Goal: Transaction & Acquisition: Purchase product/service

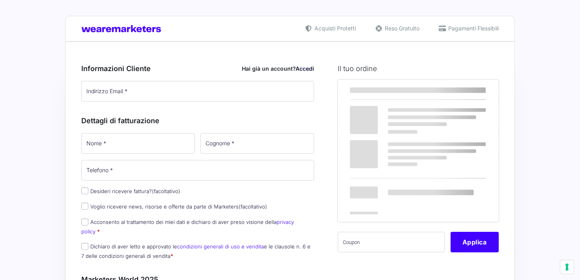
click at [137, 96] on input "Indirizzo Email *" at bounding box center [197, 91] width 233 height 21
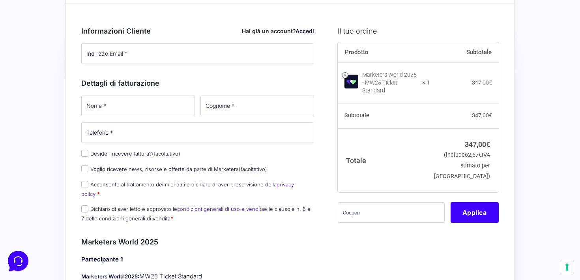
scroll to position [50, 0]
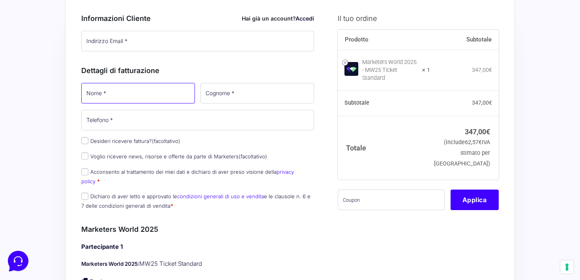
click at [107, 88] on div "Dettagli di fatturazione Nome * Cognome * Telefono * Desideri ricevere fattura?…" at bounding box center [197, 135] width 233 height 159
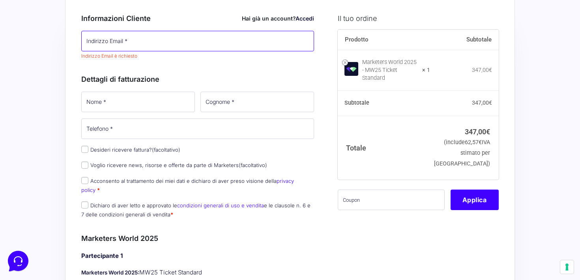
click at [124, 46] on input "Indirizzo Email *" at bounding box center [197, 41] width 233 height 21
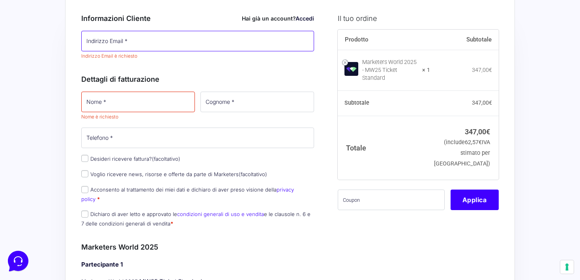
type input "[EMAIL_ADDRESS][DOMAIN_NAME]"
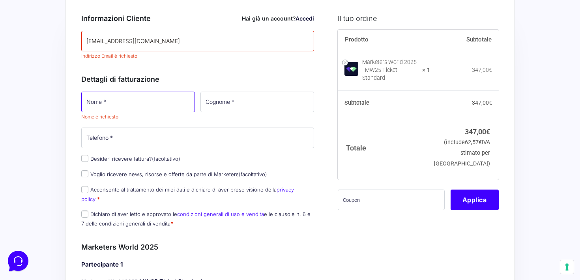
type input "[PERSON_NAME]"
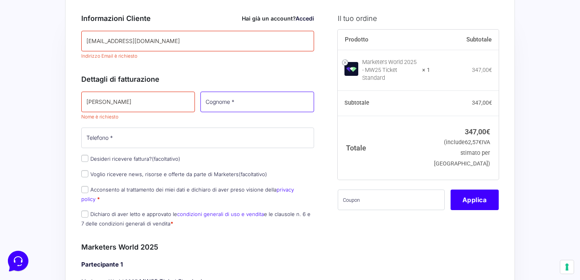
type input "Di Buò"
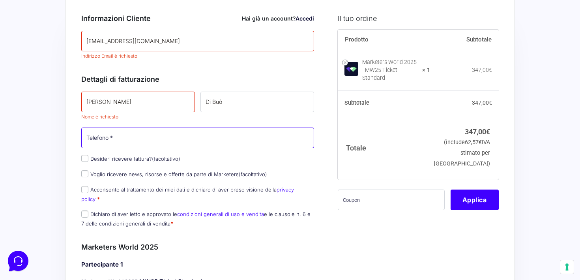
type input "[PHONE_NUMBER]"
select select "IT"
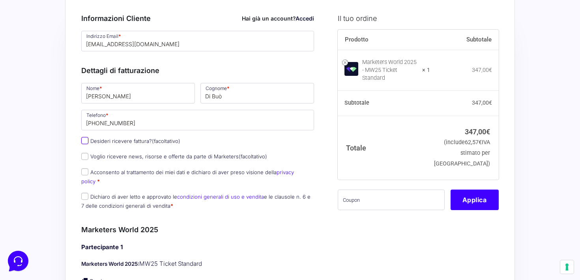
click at [86, 143] on input "Desideri ricevere fattura? (facoltativo)" at bounding box center [84, 140] width 7 height 7
checkbox input "true"
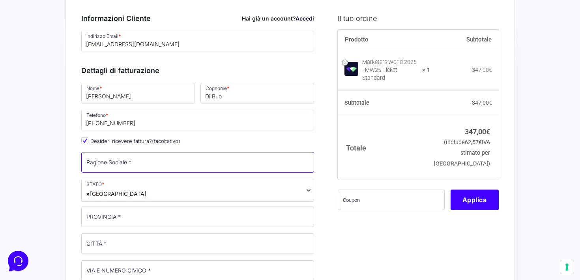
click at [121, 173] on input "Ragione Sociale *" at bounding box center [197, 162] width 233 height 21
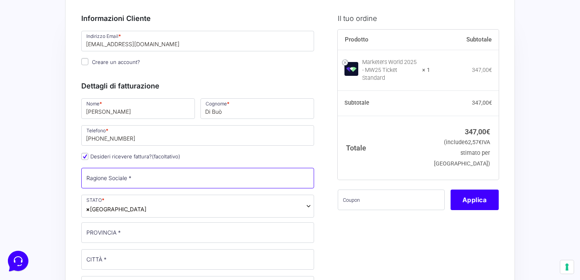
type input "womens lab"
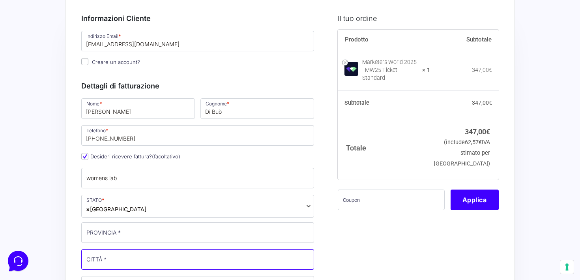
type input "[GEOGRAPHIC_DATA]"
type input "strada [GEOGRAPHIC_DATA]"
type input "49893"
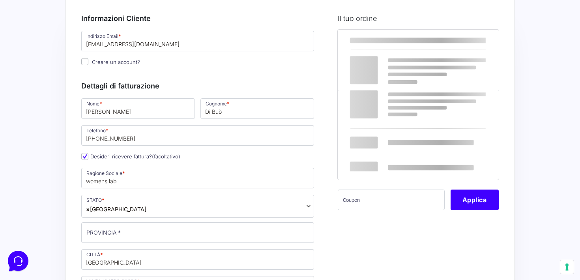
click at [151, 207] on span "× Italia" at bounding box center [197, 206] width 233 height 23
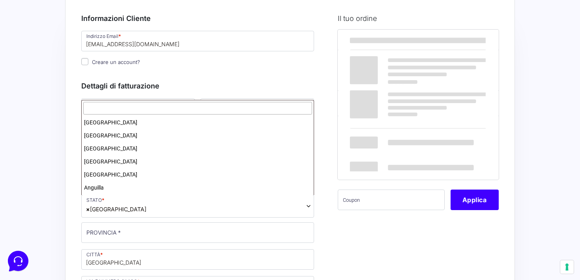
scroll to position [1498, 0]
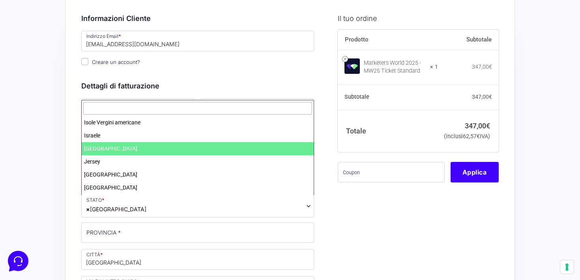
type input "x"
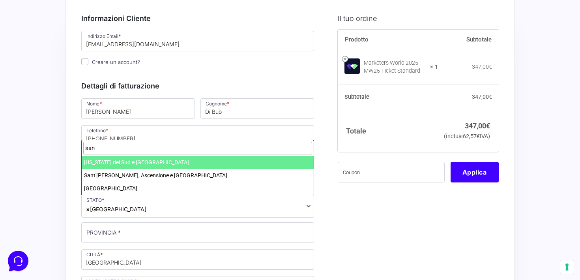
type input "san"
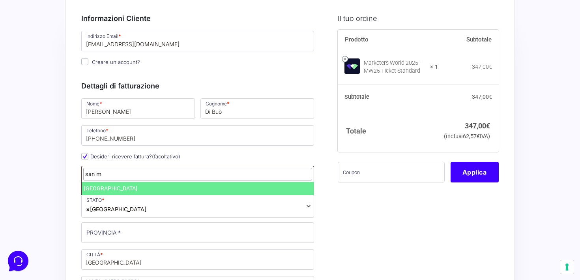
type input "san m"
select select "SM"
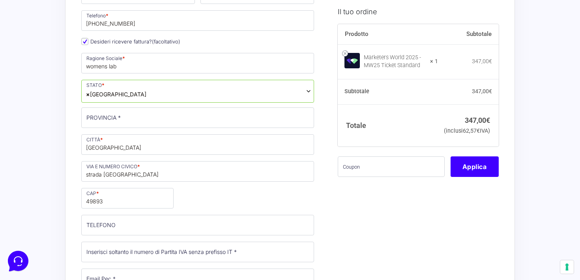
scroll to position [173, 0]
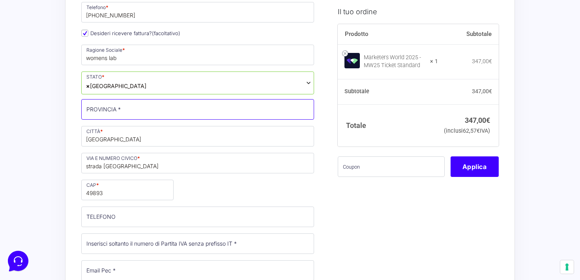
click at [124, 111] on input "PROVINCIA *" at bounding box center [197, 109] width 233 height 21
type input "s"
type input "rsm"
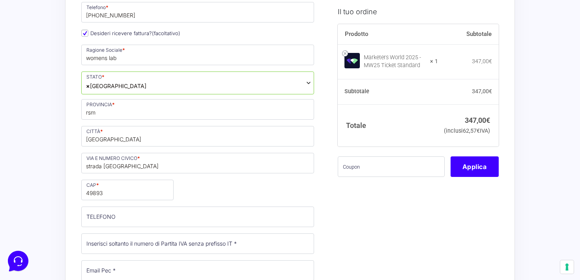
click at [233, 187] on div "Nome * Francesca Cognome * Di Buò Telefono * +393312106555 Desideri ricevere fa…" at bounding box center [198, 175] width 238 height 403
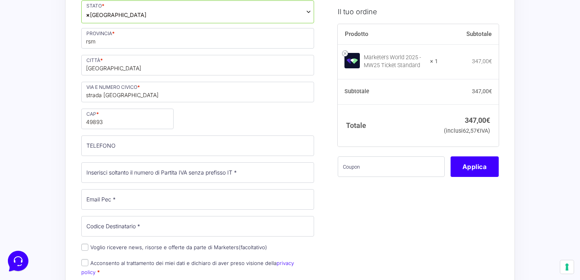
scroll to position [249, 0]
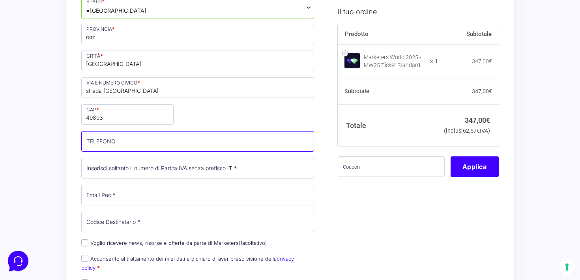
click at [212, 145] on input "TELEFONO (facoltativo)" at bounding box center [197, 141] width 233 height 21
type input "[PHONE_NUMBER]"
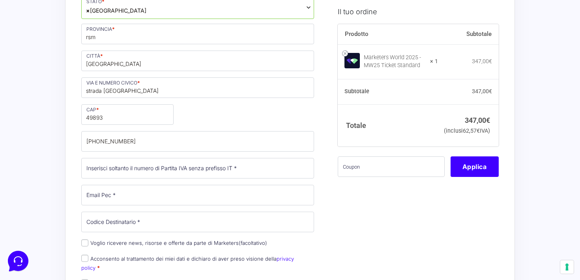
select select "IT"
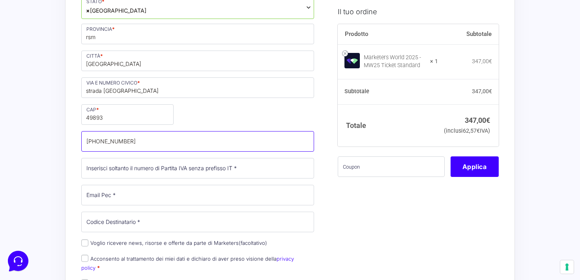
scroll to position [245, 0]
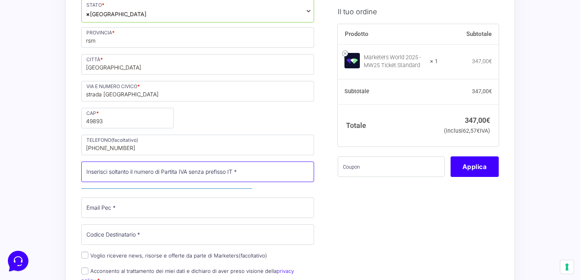
click at [166, 171] on input "Partita Iva *" at bounding box center [197, 171] width 233 height 21
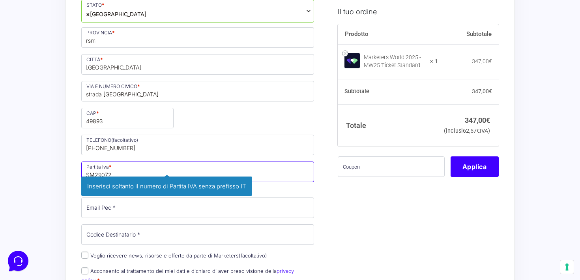
type input "SM29072"
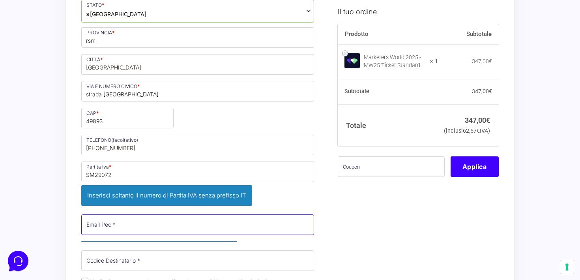
click at [150, 204] on div "Nome * Francesca Cognome * Di Buò Telefono * +393312106555 Desideri ricevere fa…" at bounding box center [198, 121] width 238 height 438
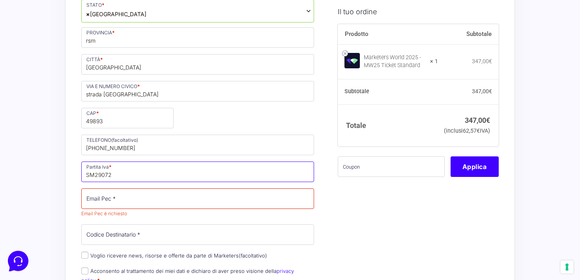
click at [130, 175] on input "SM29072" at bounding box center [197, 171] width 233 height 21
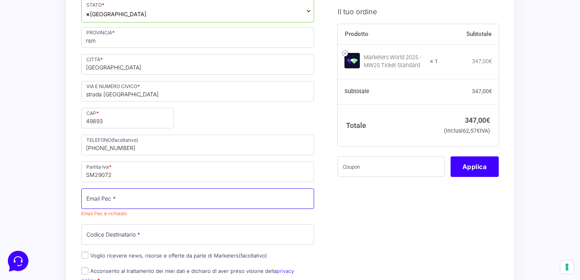
click at [109, 199] on input "Email Pec *" at bounding box center [197, 198] width 233 height 21
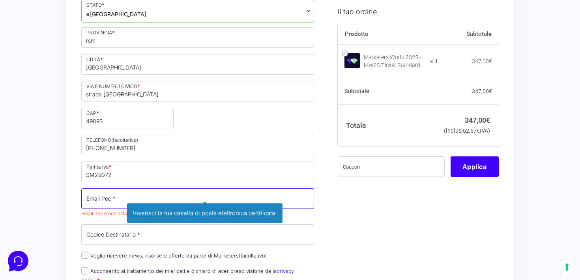
type input "[EMAIL_ADDRESS][DOMAIN_NAME]"
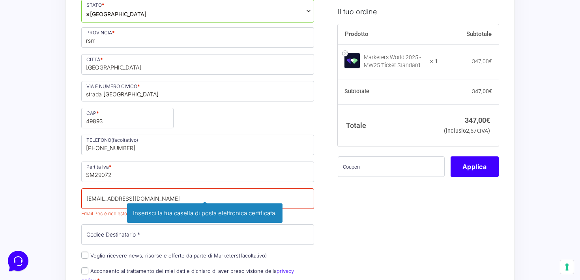
type input "Francesca"
type input "Di Buò"
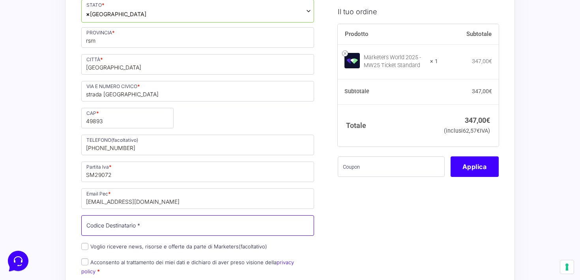
click at [140, 226] on input "Codice Destinatario *" at bounding box center [197, 225] width 233 height 21
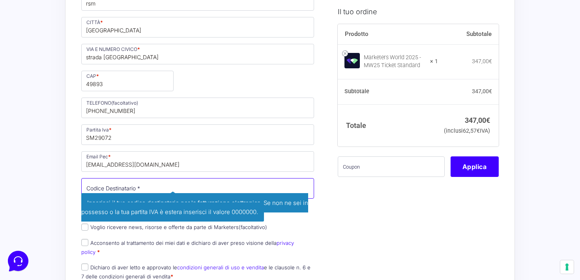
scroll to position [284, 0]
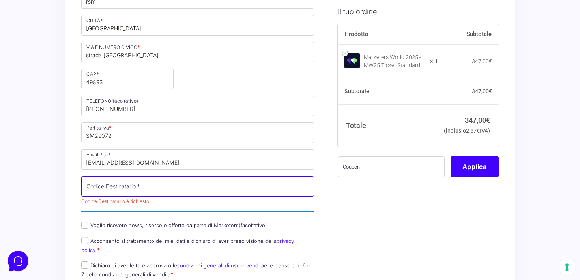
click at [168, 191] on input "Codice Destinatario *" at bounding box center [197, 186] width 233 height 21
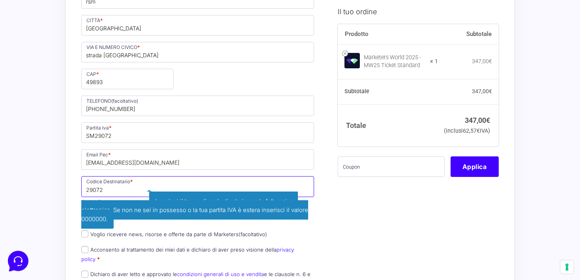
drag, startPoint x: 179, startPoint y: 190, endPoint x: 78, endPoint y: 193, distance: 101.5
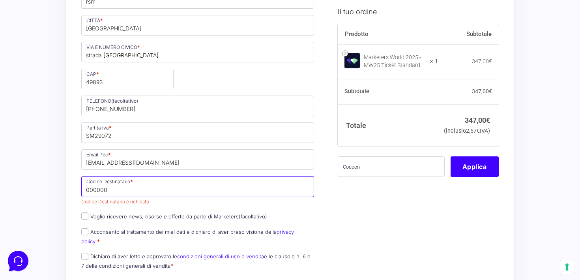
type input "000000"
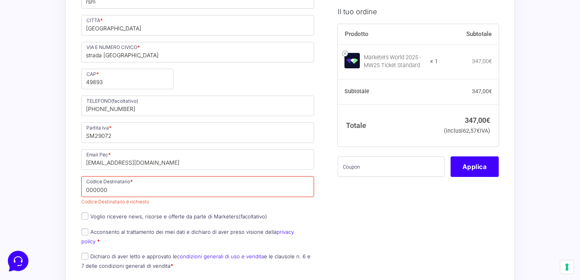
click at [183, 207] on div "Nome * Francesca Cognome * Di Buò Telefono * +393312106555 Desideri ricevere fa…" at bounding box center [198, 69] width 238 height 412
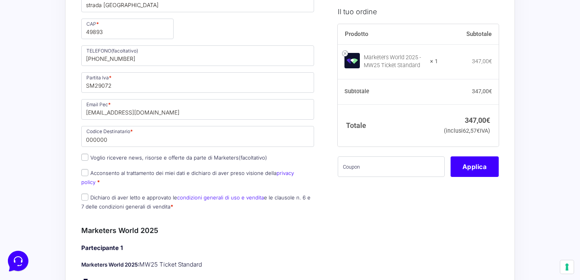
scroll to position [336, 0]
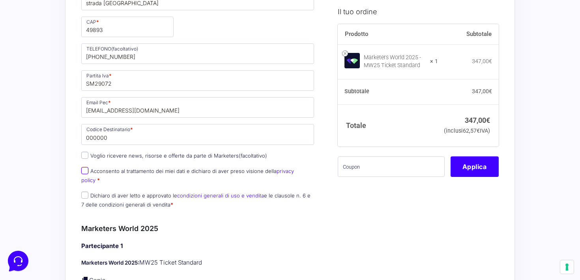
click at [86, 169] on input "Acconsento al trattamento dei miei dati e dichiaro di aver preso visione della …" at bounding box center [84, 170] width 7 height 7
checkbox input "true"
click at [84, 191] on input "Dichiaro di aver letto e approvato le condizioni generali di uso e vendita e le…" at bounding box center [84, 194] width 7 height 7
checkbox input "true"
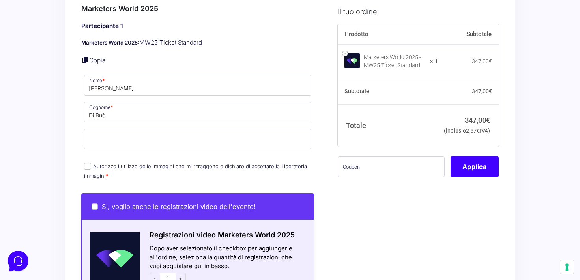
scroll to position [561, 0]
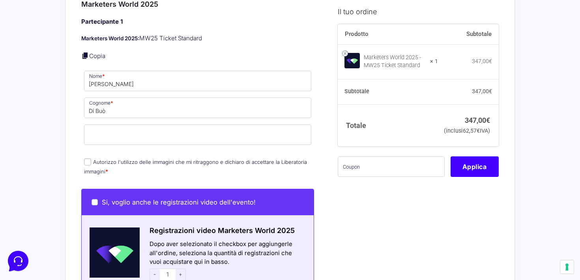
click at [85, 158] on input "Autorizzo l'utilizzo delle immagini che mi ritraggono e dichiaro di accettare l…" at bounding box center [87, 161] width 7 height 7
checkbox input "true"
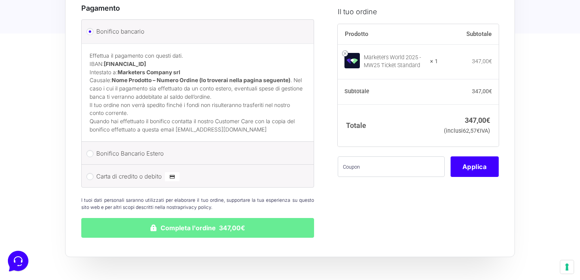
scroll to position [1027, 0]
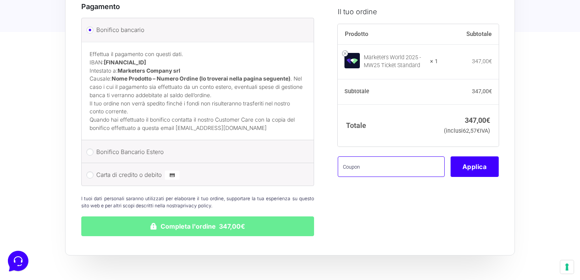
click at [396, 177] on input "text" at bounding box center [391, 166] width 107 height 21
type input "MONETIZZANDO15"
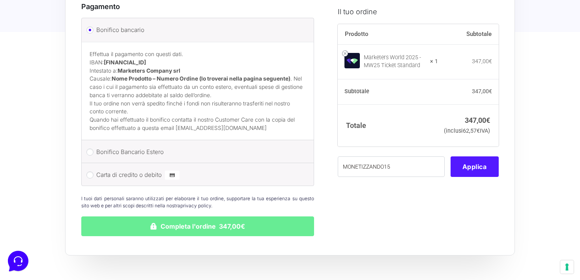
click at [462, 177] on button "Applica" at bounding box center [475, 166] width 48 height 21
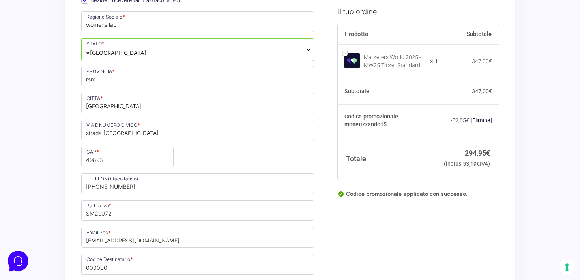
scroll to position [209, 0]
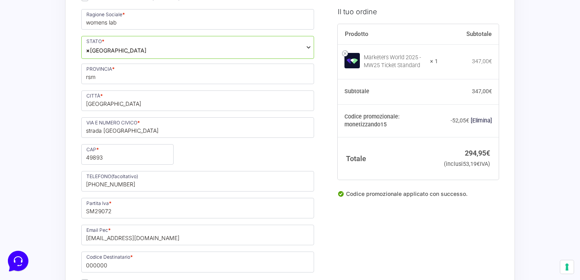
click at [181, 50] on span "× Italia" at bounding box center [197, 47] width 233 height 23
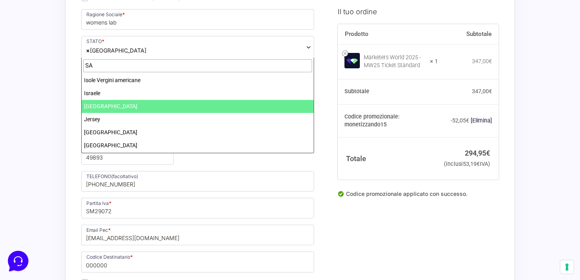
scroll to position [0, 0]
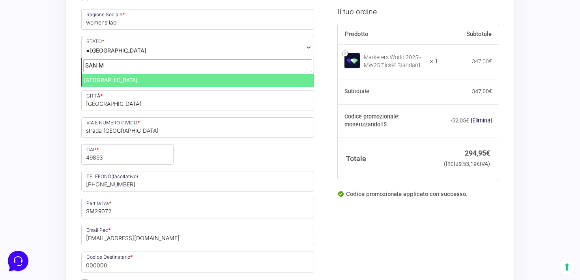
type input "SAN M"
select select "SM"
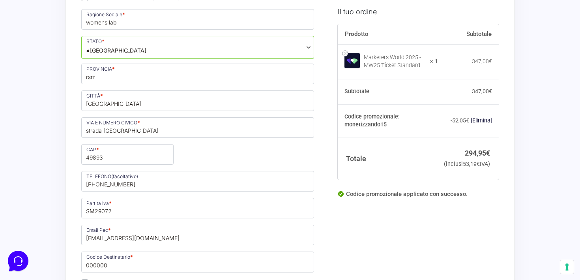
click at [197, 150] on div "Nome * Francesca Cognome * Di Buò Telefono * +393312106555 Desideri ricevere fa…" at bounding box center [198, 140] width 238 height 404
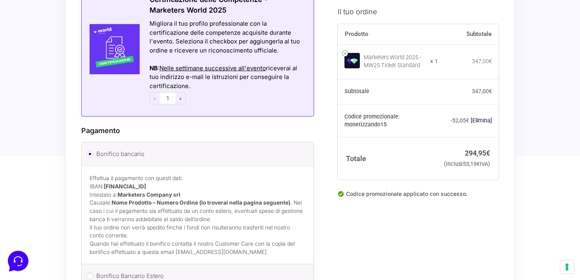
scroll to position [912, 0]
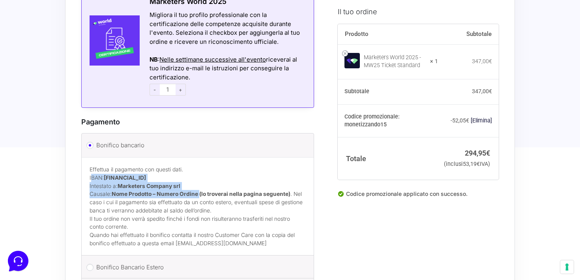
drag, startPoint x: 91, startPoint y: 170, endPoint x: 200, endPoint y: 188, distance: 110.4
click at [200, 188] on p "Effettua il pagamento con questi dati. IBAN: IT60T0200832650000104617588 Intest…" at bounding box center [198, 189] width 216 height 49
click at [93, 167] on p "Effettua il pagamento con questi dati. IBAN: IT60T0200832650000104617588 Intest…" at bounding box center [198, 189] width 216 height 49
drag, startPoint x: 88, startPoint y: 171, endPoint x: 292, endPoint y: 186, distance: 204.7
click at [292, 186] on div "Effettua il pagamento con questi dati. IBAN: IT60T0200832650000104617588 Intest…" at bounding box center [198, 206] width 232 height 98
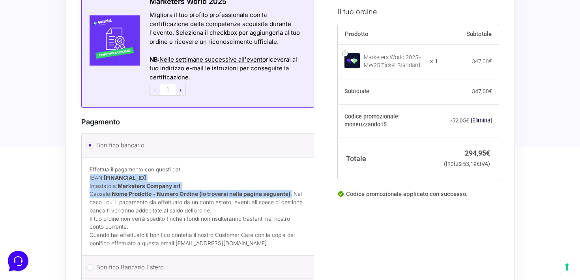
copy p "IBAN: IT60T0200832650000104617588 Intestato a: Marketers Company srl Causale: N…"
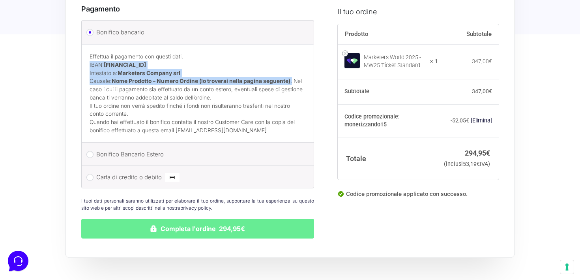
scroll to position [1026, 0]
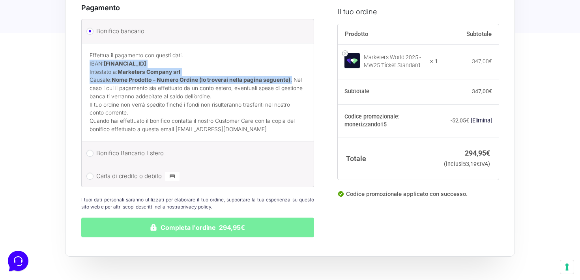
click at [239, 218] on button "Completa l'ordine 294,95€" at bounding box center [197, 228] width 233 height 20
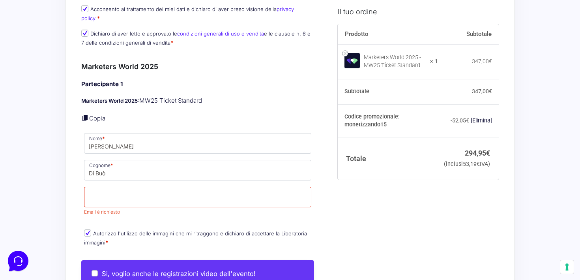
scroll to position [589, 0]
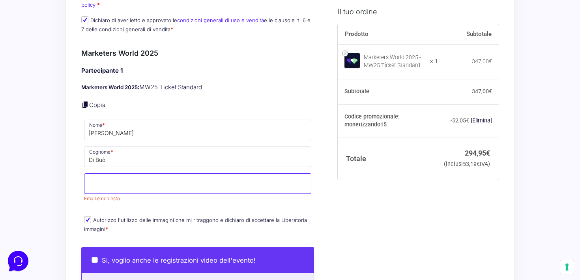
click at [228, 173] on input "Email *" at bounding box center [197, 183] width 227 height 21
type input "[EMAIL_ADDRESS][DOMAIN_NAME]"
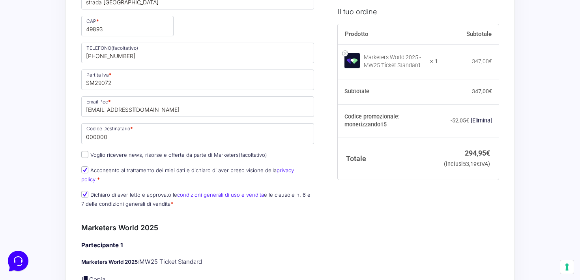
scroll to position [428, 0]
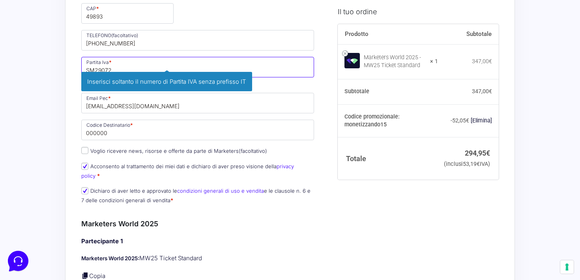
drag, startPoint x: 94, startPoint y: 70, endPoint x: 73, endPoint y: 70, distance: 20.5
click at [73, 70] on div "Riepilogo Ordine 294,95 € Prodotto Subtotale Marketers World 2025 - MW25 Ticket…" at bounding box center [290, 278] width 450 height 1328
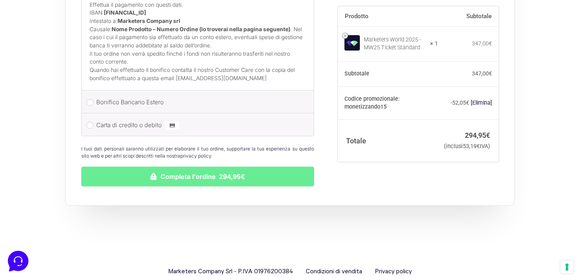
scroll to position [1164, 0]
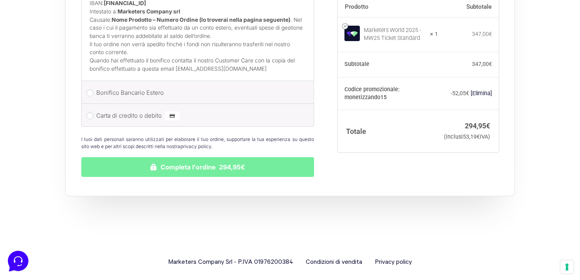
type input "000029072"
click at [162, 162] on button "Completa l'ordine 294,95€" at bounding box center [197, 167] width 233 height 20
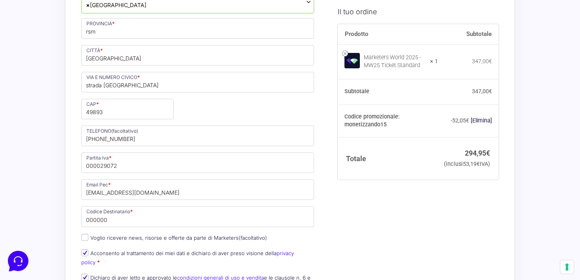
scroll to position [315, 0]
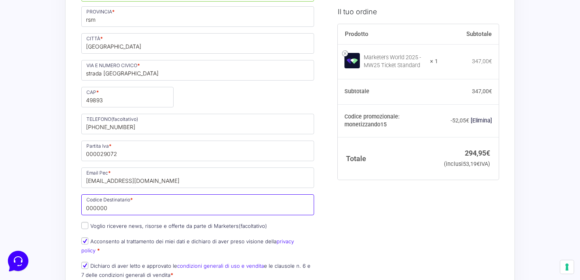
click at [117, 208] on input "000000" at bounding box center [197, 204] width 233 height 21
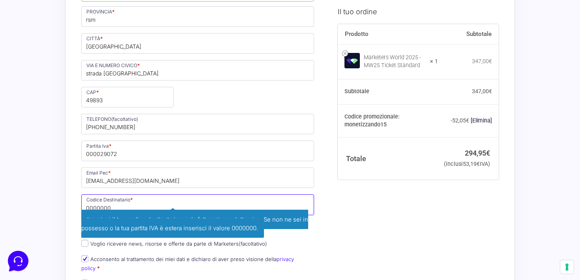
type input "0000000"
click at [99, 154] on input "000029072" at bounding box center [197, 151] width 233 height 21
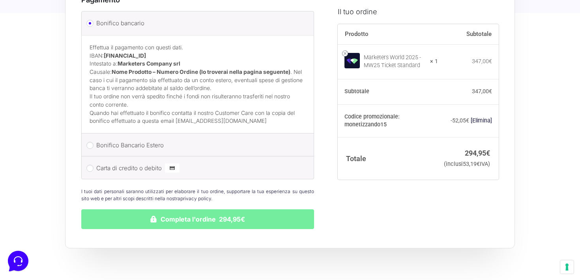
type input "00000029072"
click at [122, 220] on button "Completa l'ordine 294,95€" at bounding box center [197, 219] width 233 height 20
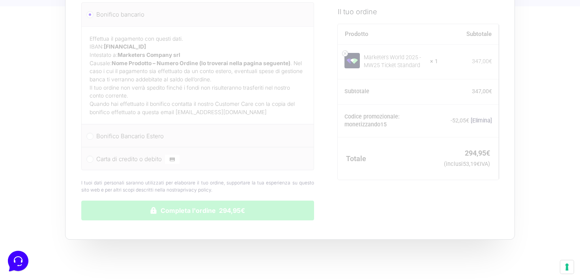
scroll to position [1083, 0]
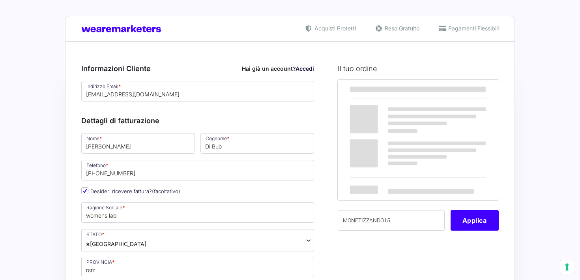
select select "SM"
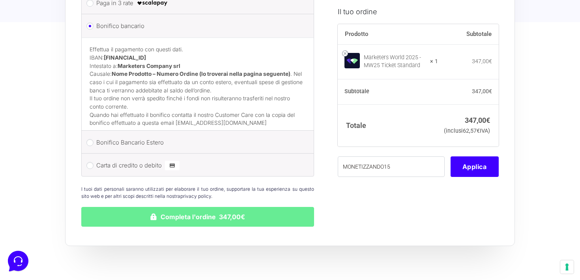
scroll to position [1083, 0]
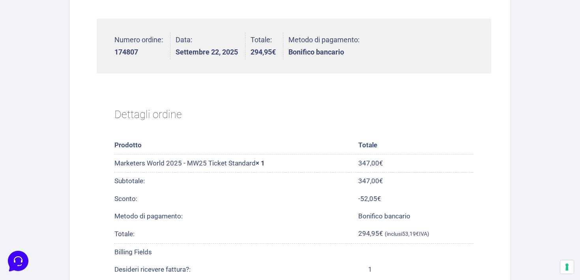
scroll to position [232, 0]
drag, startPoint x: 177, startPoint y: 159, endPoint x: 168, endPoint y: 160, distance: 9.1
click at [168, 160] on td "Marketers World 2025 - MW25 Ticket Standard × 1" at bounding box center [237, 163] width 244 height 18
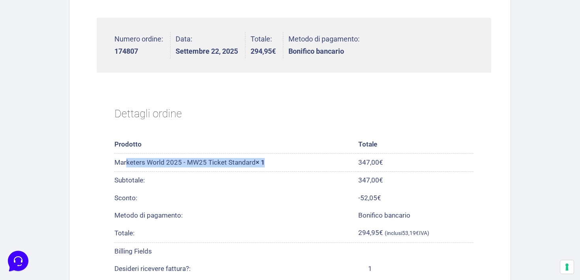
drag, startPoint x: 115, startPoint y: 162, endPoint x: 270, endPoint y: 165, distance: 155.6
click at [271, 165] on td "Marketers World 2025 - MW25 Ticket Standard × 1" at bounding box center [237, 163] width 244 height 18
copy td "Marketers World 2025 - MW25 Ticket Standard × 1"
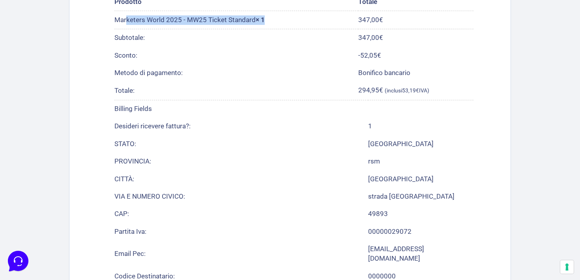
scroll to position [376, 0]
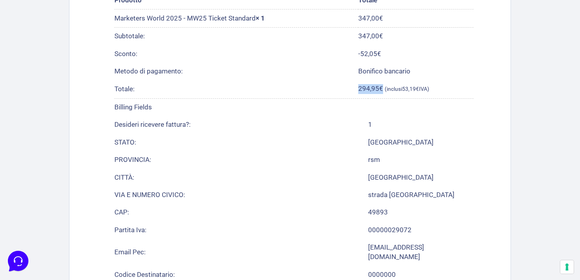
drag, startPoint x: 358, startPoint y: 88, endPoint x: 381, endPoint y: 88, distance: 23.3
click at [381, 88] on td "294,95 € (inclusi 53,19 € IVA)" at bounding box center [416, 89] width 115 height 18
copy span "294,95 €"
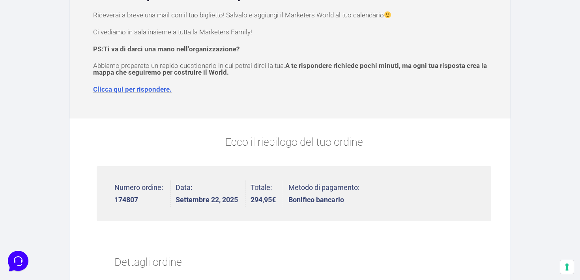
scroll to position [0, 0]
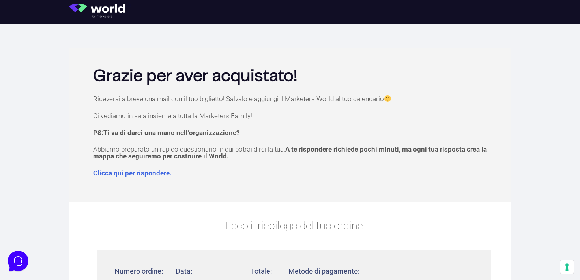
click at [96, 8] on img at bounding box center [100, 11] width 62 height 14
click at [107, 9] on img at bounding box center [100, 11] width 62 height 14
